Goal: Find specific page/section: Find specific page/section

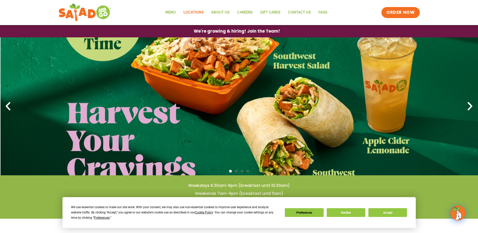
click at [189, 13] on link "Locations" at bounding box center [194, 13] width 28 height 12
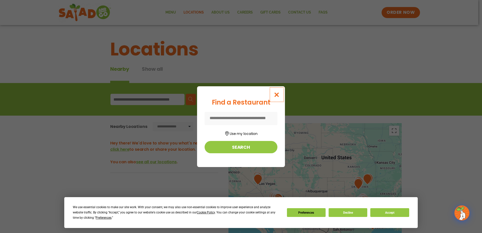
click at [276, 93] on icon "Close modal" at bounding box center [277, 94] width 6 height 5
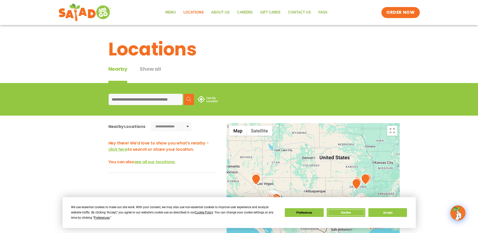
click at [343, 214] on button "Decline" at bounding box center [346, 212] width 39 height 9
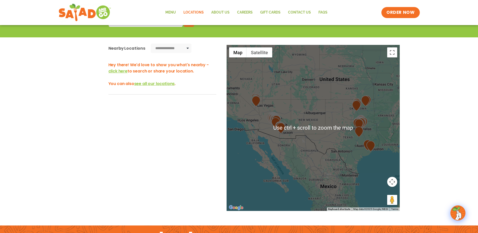
scroll to position [100, 0]
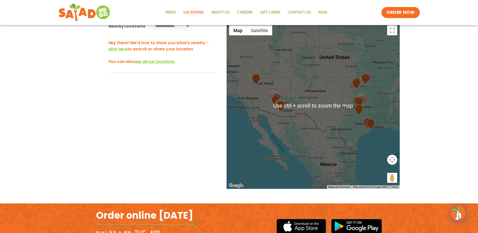
click at [382, 124] on div at bounding box center [313, 106] width 173 height 166
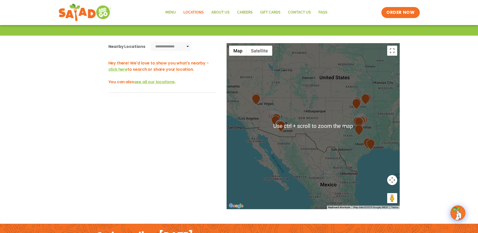
scroll to position [75, 0]
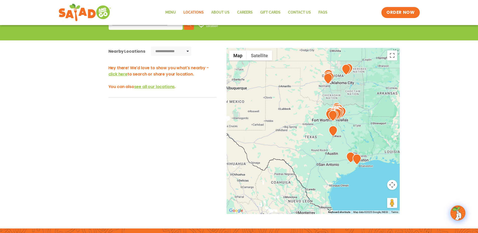
drag, startPoint x: 366, startPoint y: 136, endPoint x: 366, endPoint y: 101, distance: 34.4
click at [366, 101] on div at bounding box center [313, 131] width 173 height 166
